Goal: Information Seeking & Learning: Learn about a topic

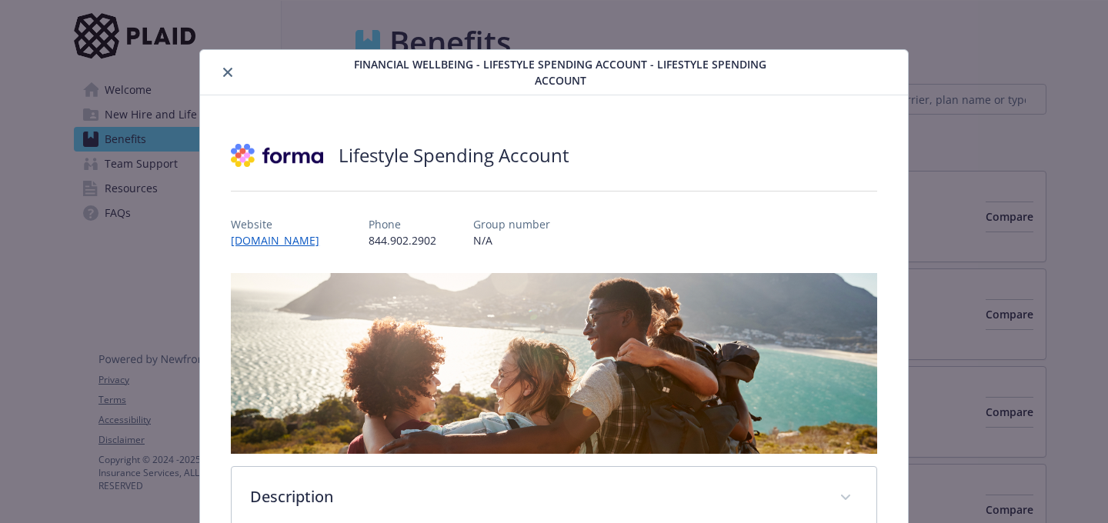
scroll to position [46, 0]
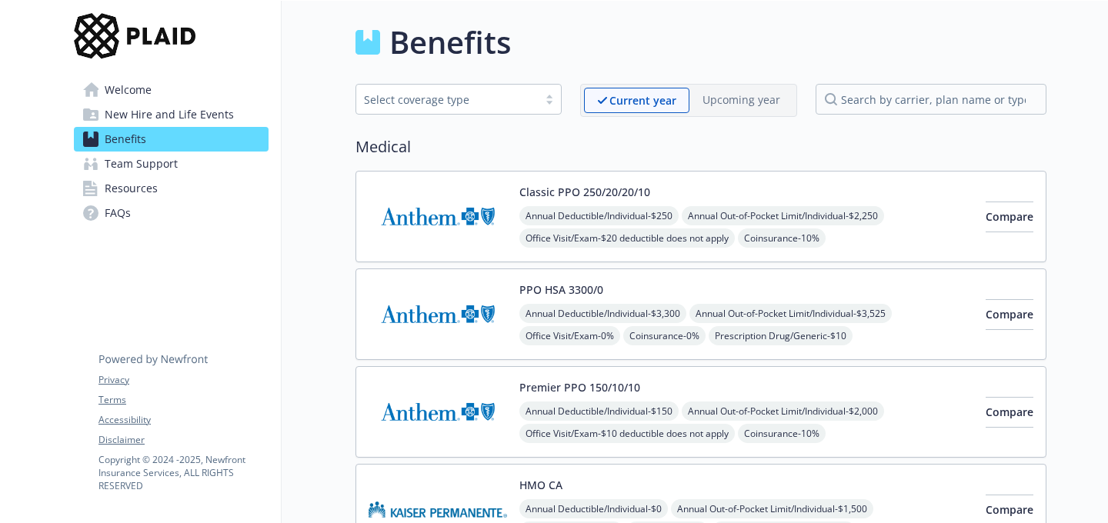
click at [147, 192] on span "Resources" at bounding box center [131, 188] width 53 height 25
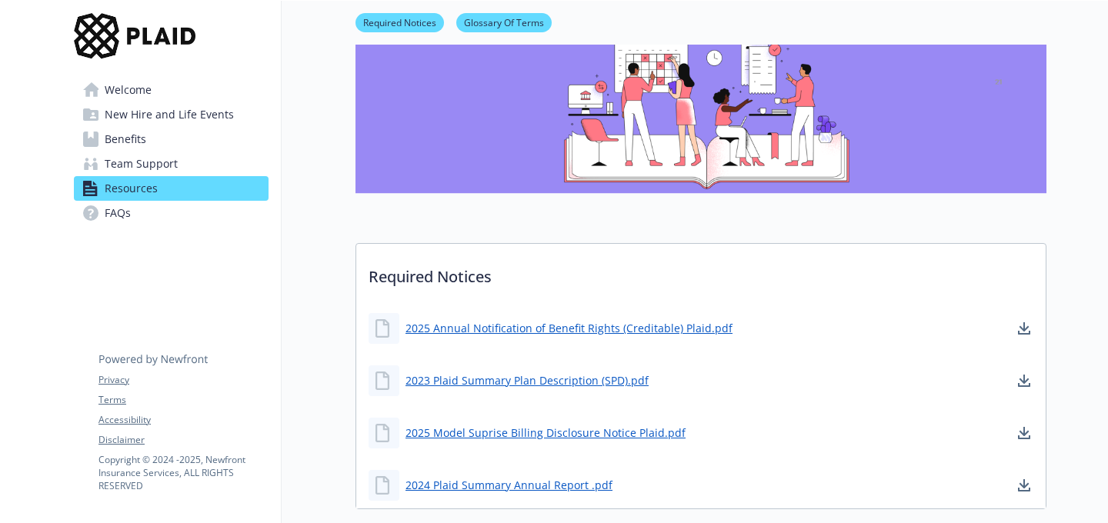
scroll to position [95, 0]
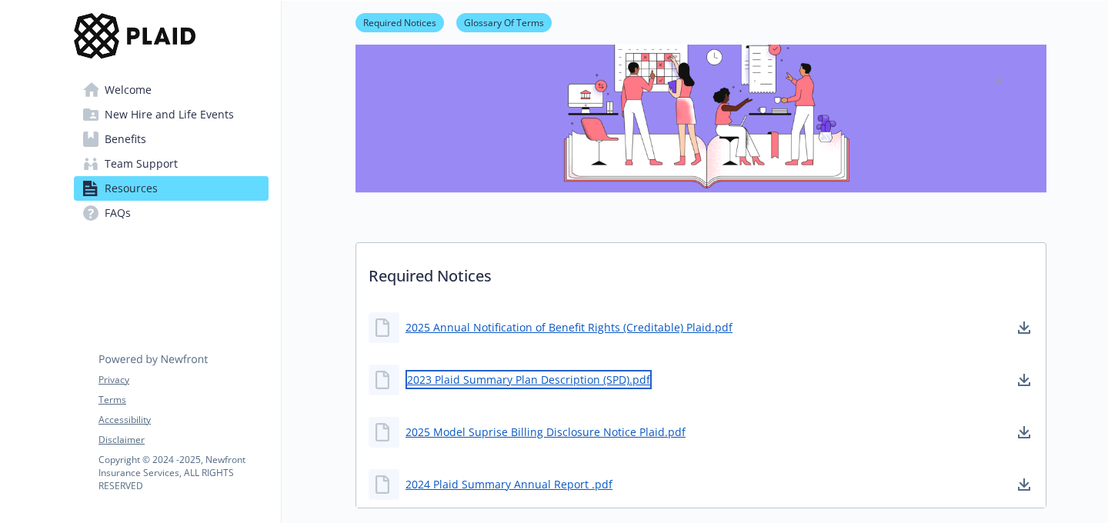
click at [526, 382] on link "2023 Plaid Summary Plan Description (SPD).pdf" at bounding box center [529, 379] width 246 height 19
click at [141, 91] on span "Welcome" at bounding box center [128, 90] width 47 height 25
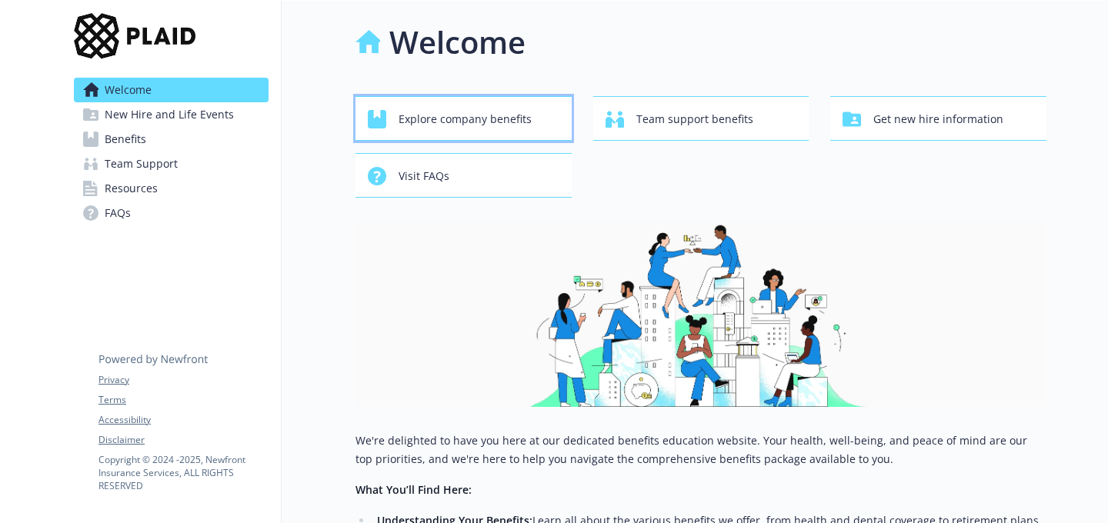
click at [512, 122] on span "Explore company benefits" at bounding box center [465, 119] width 133 height 29
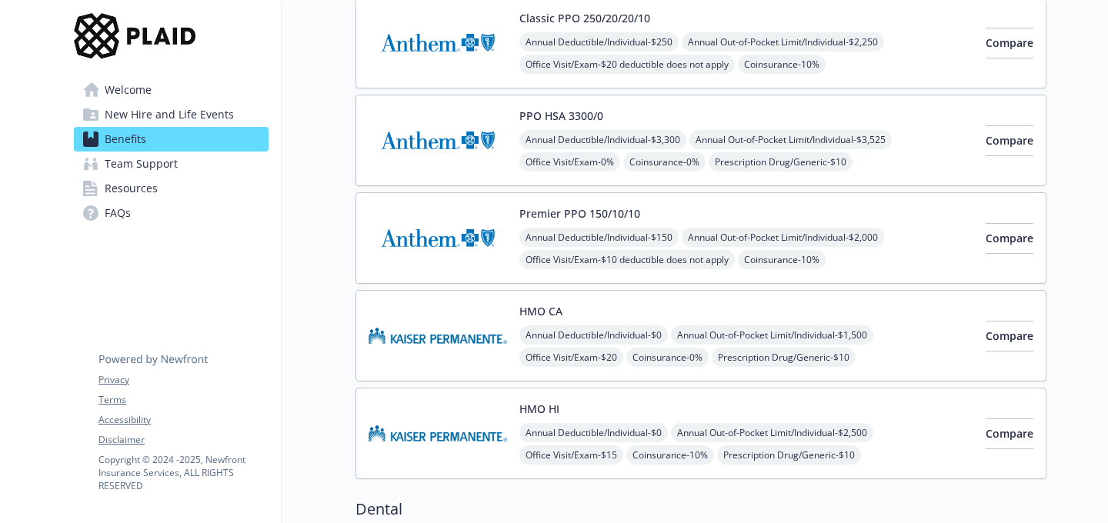
scroll to position [178, 0]
